Goal: Communication & Community: Share content

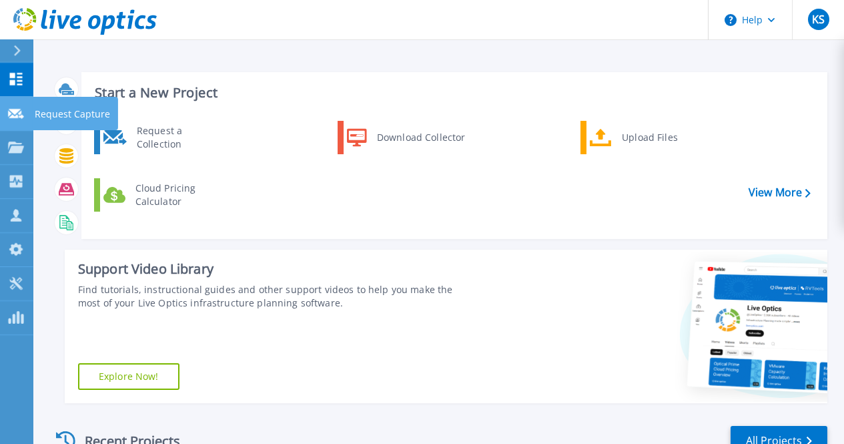
click at [7, 117] on link "Request Capture Request Capture" at bounding box center [16, 114] width 33 height 34
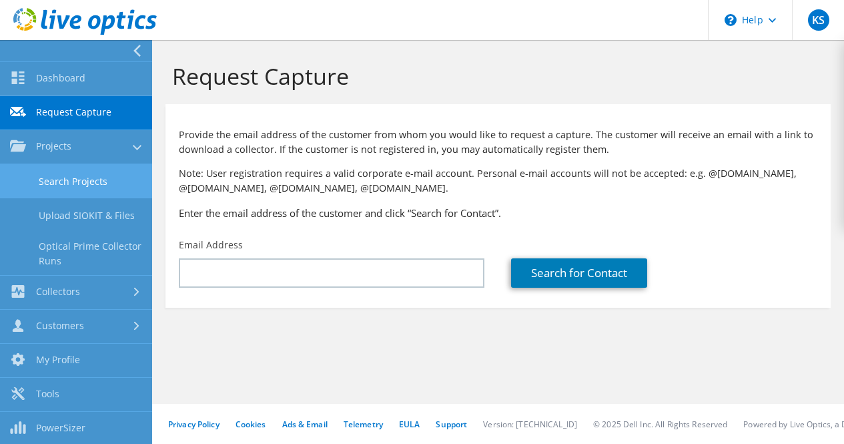
click at [41, 170] on link "Search Projects" at bounding box center [76, 181] width 152 height 34
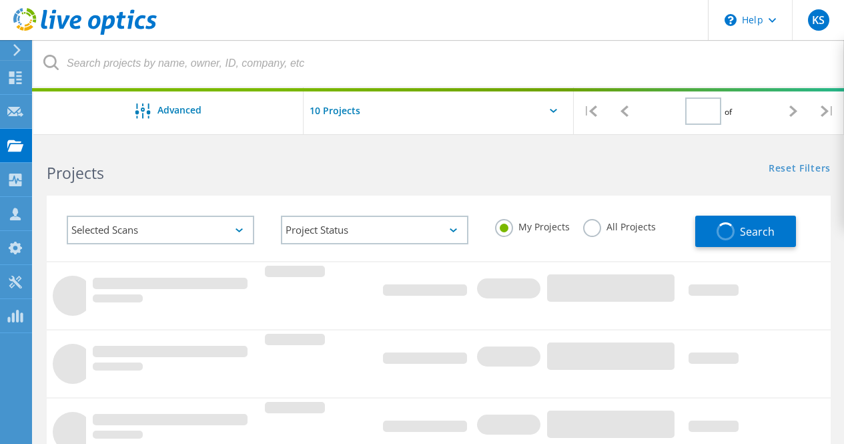
type input "1"
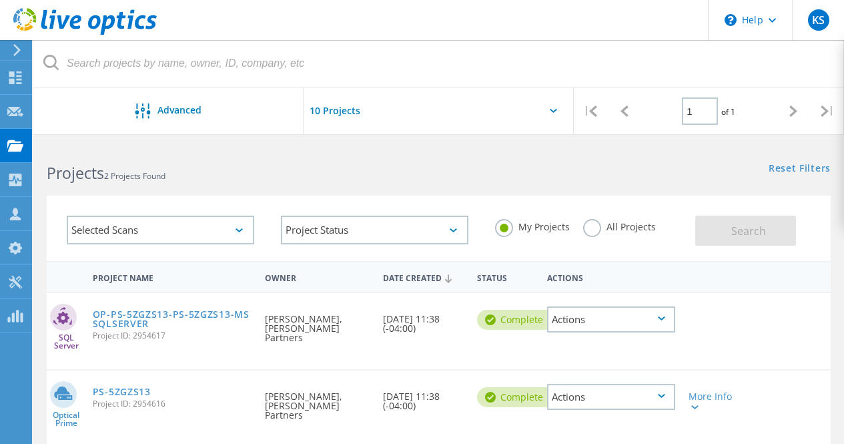
scroll to position [85, 0]
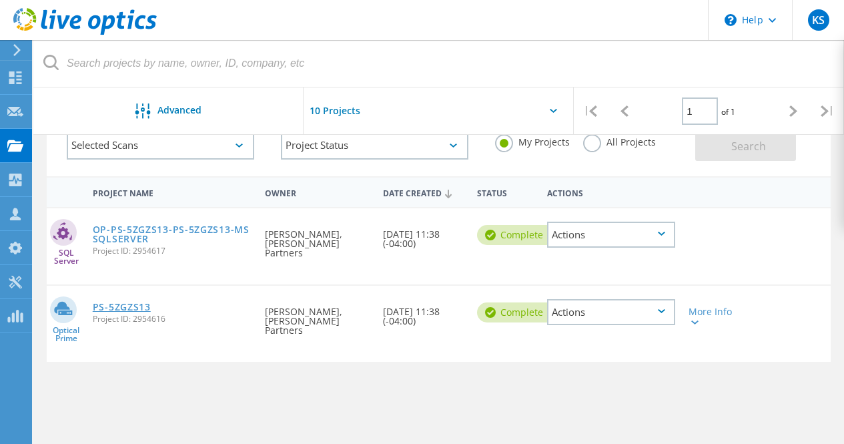
click at [118, 302] on link "PS-5ZGZS13" at bounding box center [122, 306] width 58 height 9
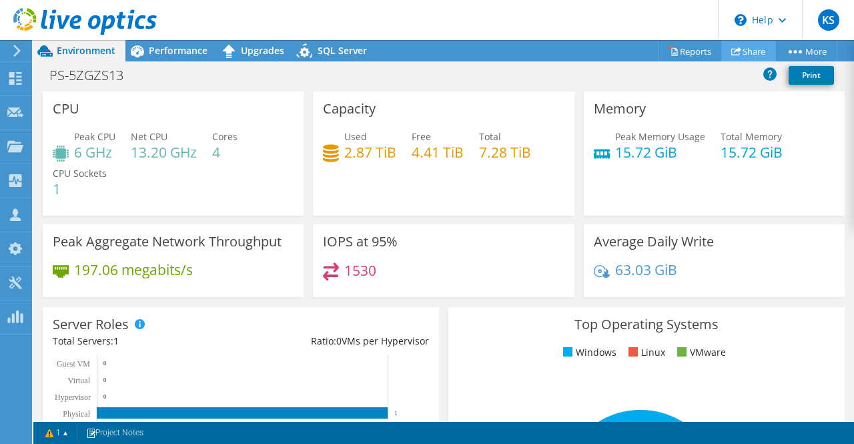
click at [746, 45] on link "Share" at bounding box center [748, 51] width 55 height 21
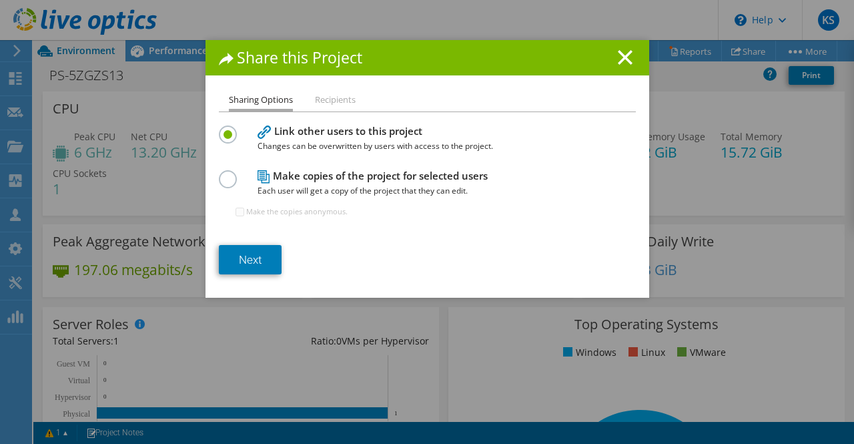
click at [223, 173] on label at bounding box center [230, 171] width 23 height 3
click at [0, 0] on input "radio" at bounding box center [0, 0] width 0 height 0
click at [221, 129] on label at bounding box center [230, 126] width 23 height 3
click at [0, 0] on input "radio" at bounding box center [0, 0] width 0 height 0
click at [238, 250] on link "Next" at bounding box center [250, 259] width 63 height 29
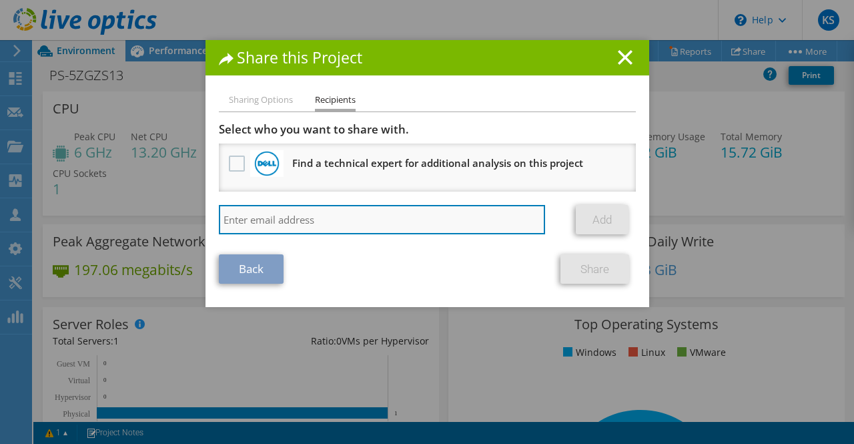
click at [247, 206] on input "search" at bounding box center [382, 219] width 327 height 29
paste input "Timothy.Raiber@Dell.com"
click at [247, 206] on input "Timothy.Raiber@Dell.com" at bounding box center [382, 219] width 327 height 29
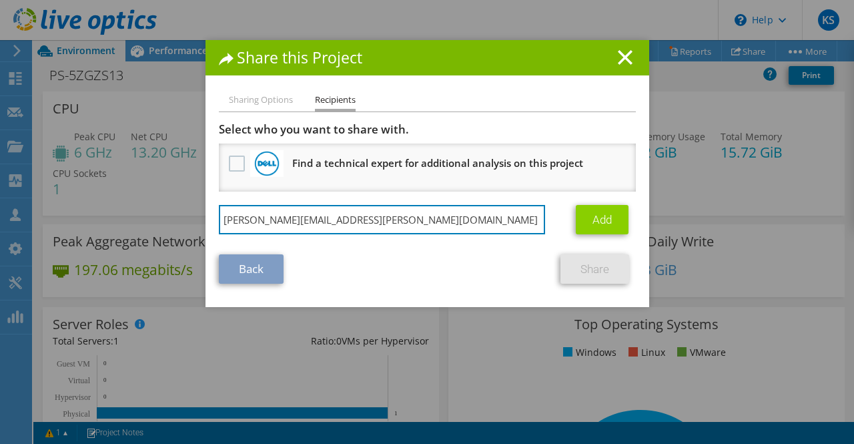
type input "Timothy.Raiber@Dell.com"
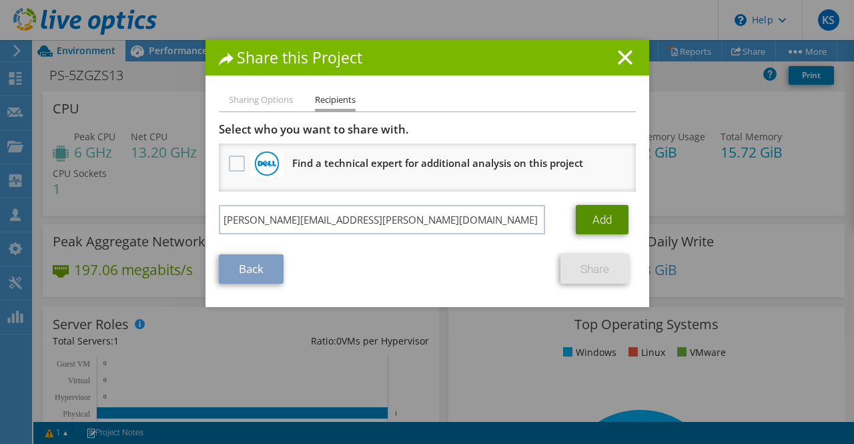
click at [592, 224] on link "Add" at bounding box center [602, 219] width 53 height 29
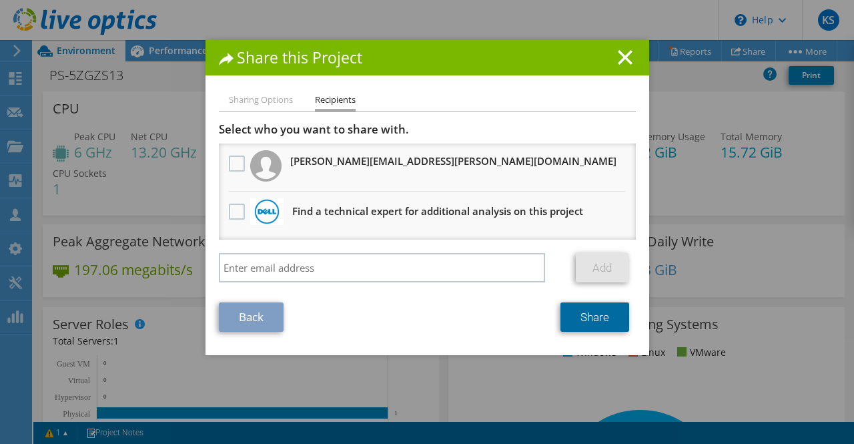
click at [571, 306] on link "Share" at bounding box center [594, 316] width 69 height 29
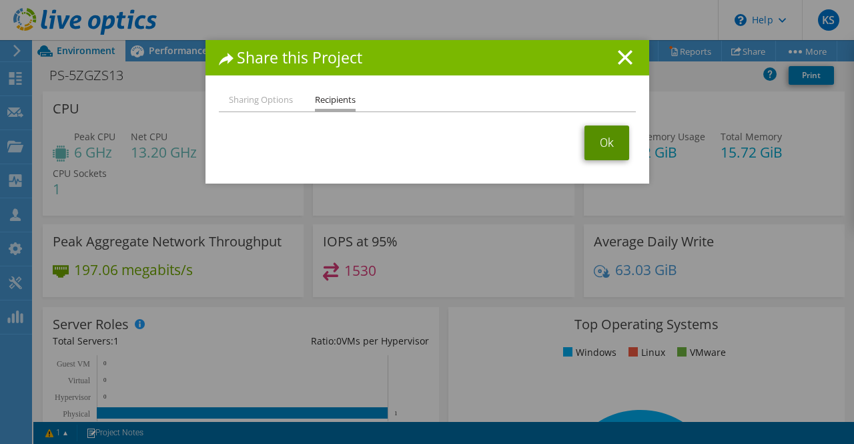
click at [596, 137] on link "Ok" at bounding box center [606, 142] width 45 height 35
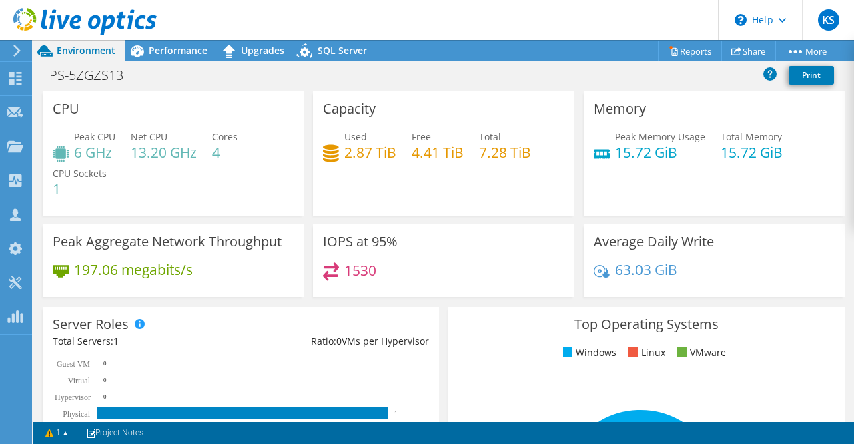
click at [304, 214] on div "CPU Peak CPU 6 GHz Net CPU 13.20 GHz Cores 4 CPU Sockets 1" at bounding box center [173, 153] width 270 height 124
